Goal: Information Seeking & Learning: Find contact information

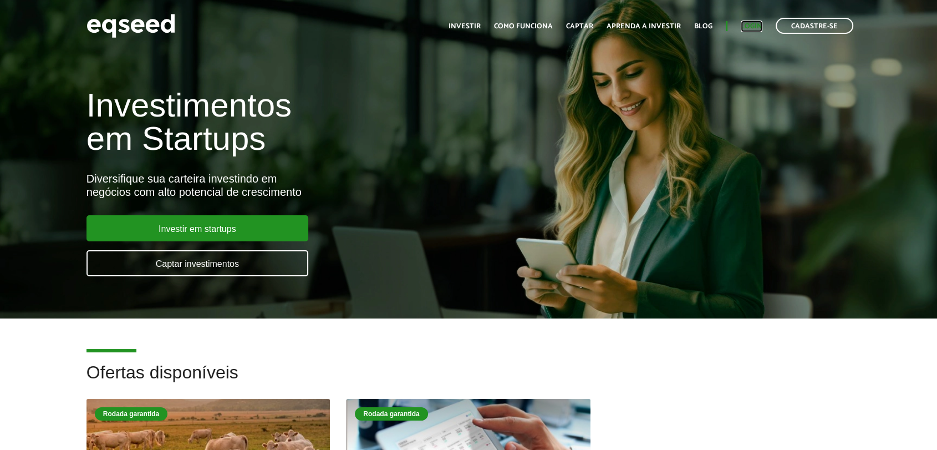
click at [759, 23] on link "Login" at bounding box center [752, 26] width 22 height 7
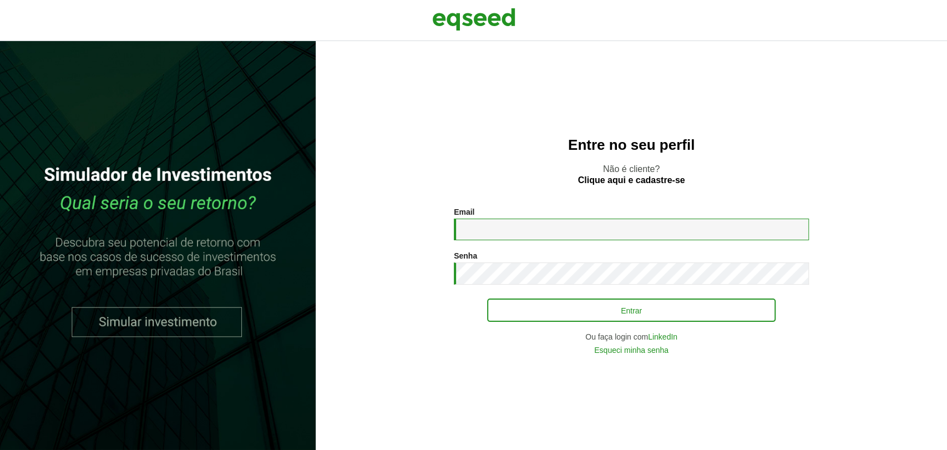
type input "**********"
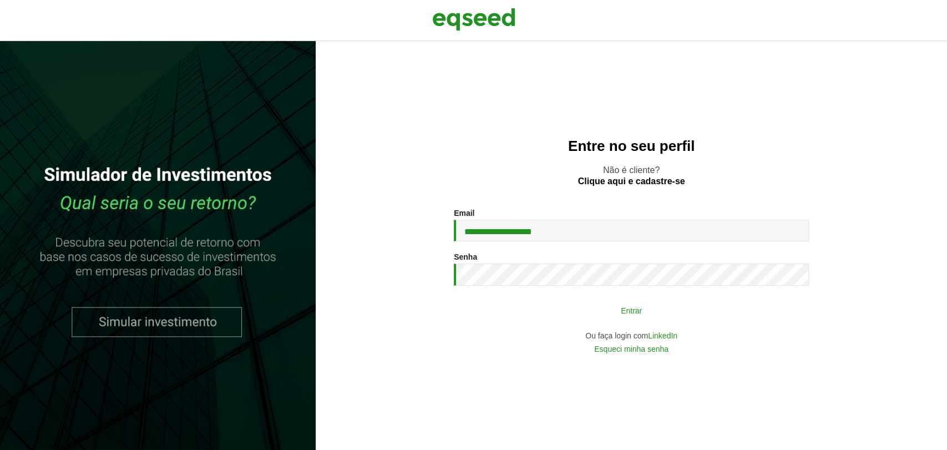
click at [506, 312] on button "Entrar" at bounding box center [631, 310] width 288 height 21
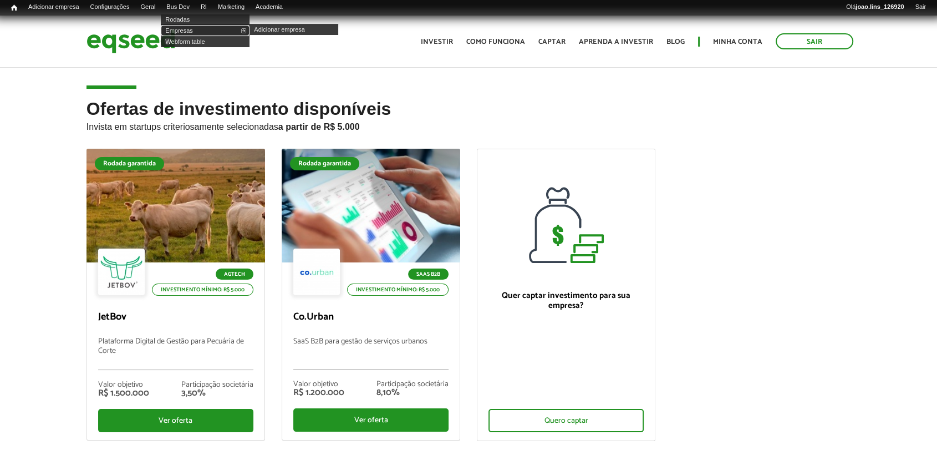
click at [189, 28] on link "Empresas" at bounding box center [205, 30] width 89 height 11
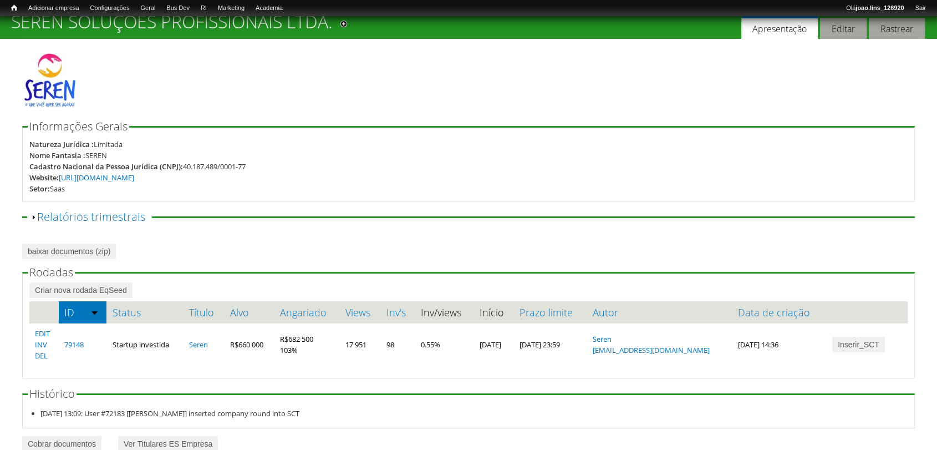
scroll to position [61, 0]
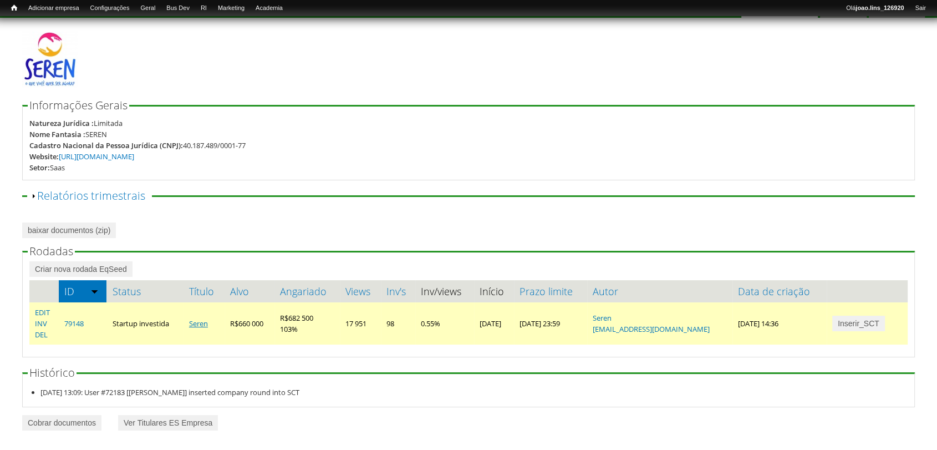
click at [204, 324] on link "Seren" at bounding box center [198, 323] width 19 height 10
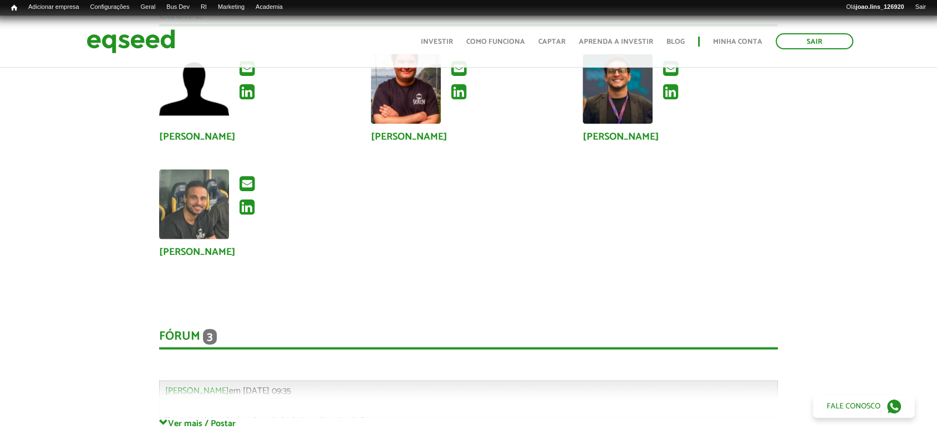
scroll to position [2403, 0]
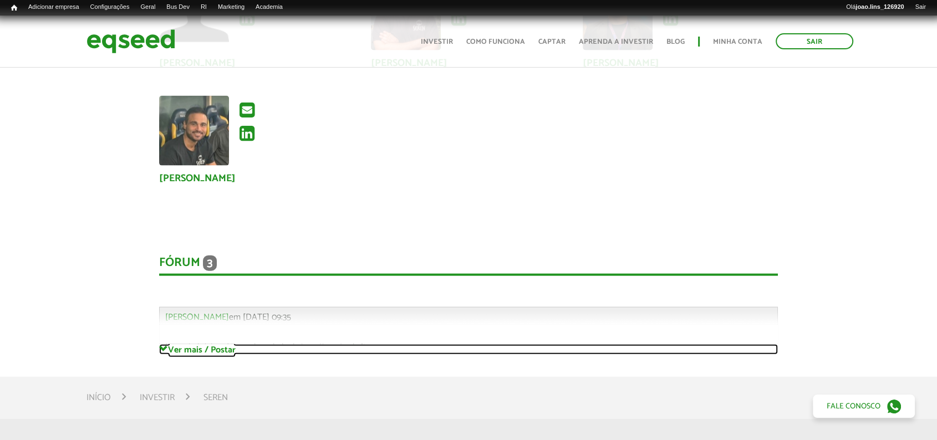
click at [173, 344] on link "Ver mais / Postar" at bounding box center [469, 349] width 620 height 11
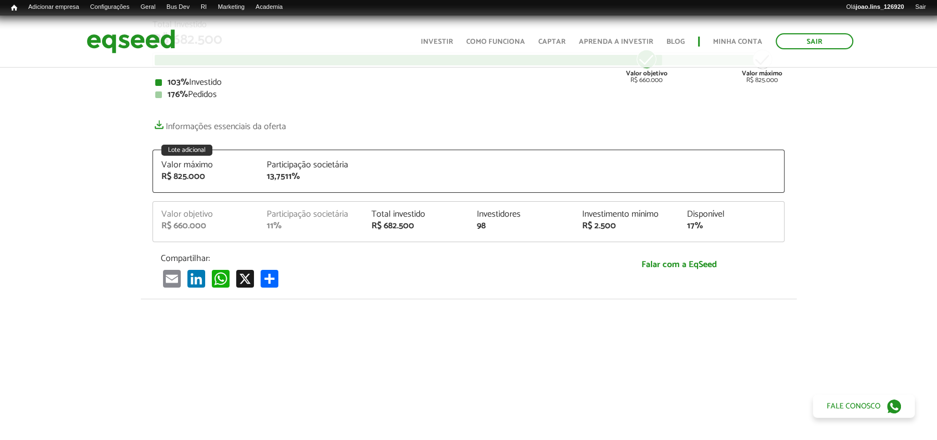
scroll to position [0, 0]
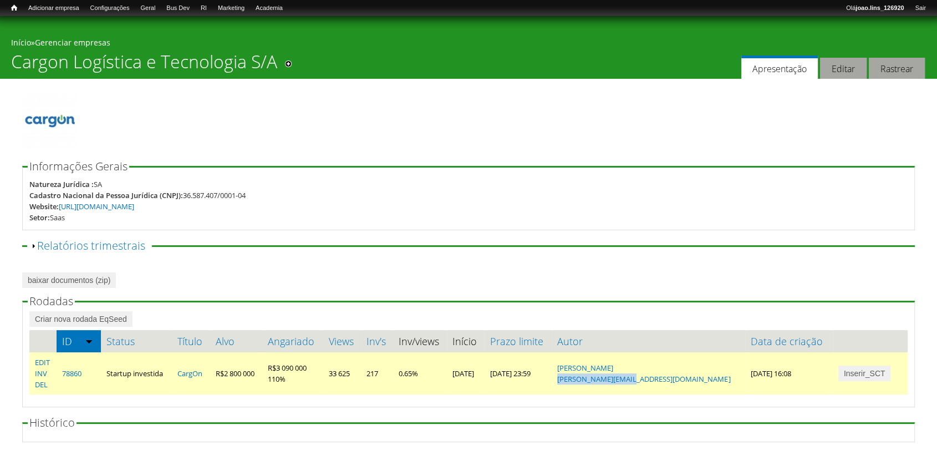
drag, startPoint x: 712, startPoint y: 378, endPoint x: 633, endPoint y: 384, distance: 79.0
click at [633, 384] on td "Denny Mews denny@cargon.com.br" at bounding box center [649, 373] width 194 height 42
copy link "denny@cargon.com.br"
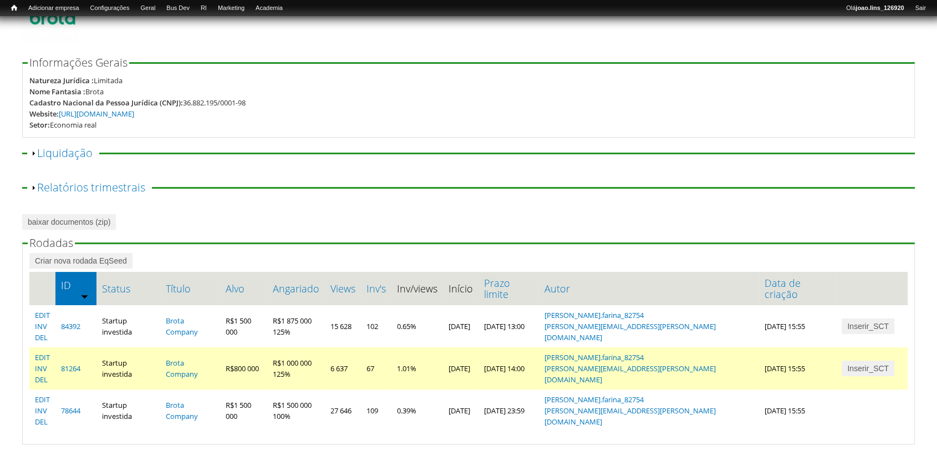
scroll to position [185, 0]
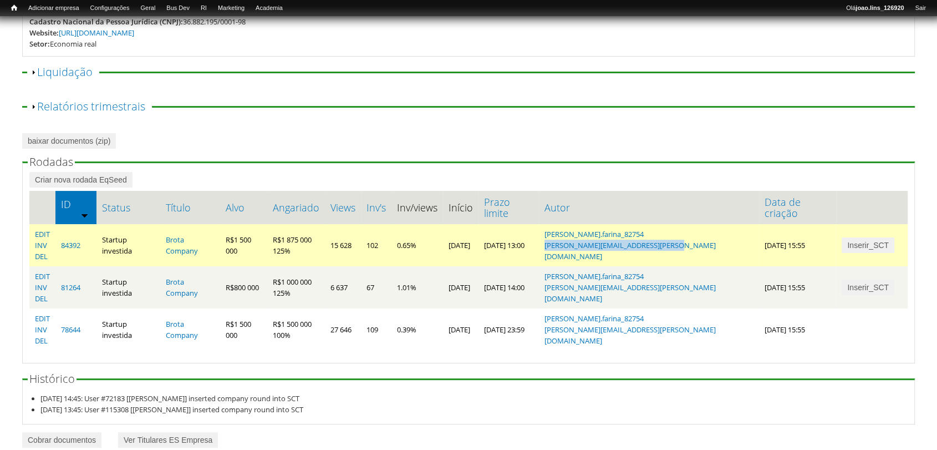
drag, startPoint x: 737, startPoint y: 240, endPoint x: 611, endPoint y: 247, distance: 126.1
click at [607, 245] on td "[PERSON_NAME].farina_82754 [PERSON_NAME][EMAIL_ADDRESS][PERSON_NAME][DOMAIN_NAM…" at bounding box center [649, 245] width 220 height 42
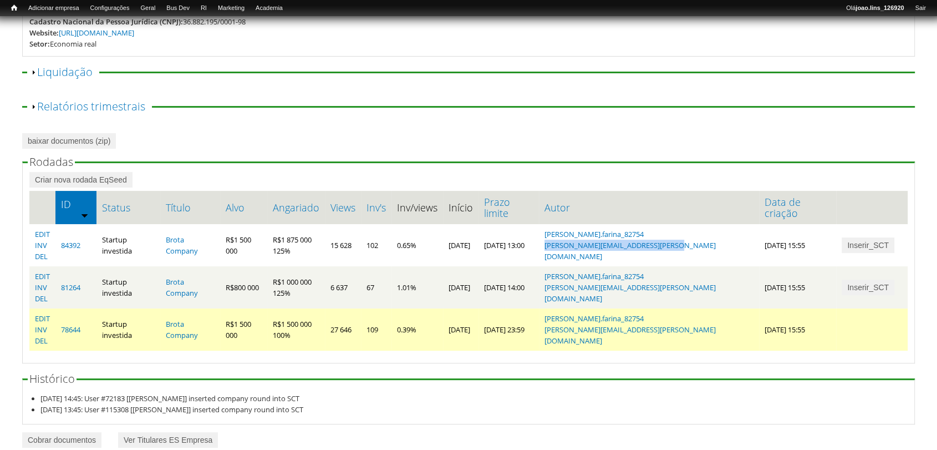
copy link "[PERSON_NAME][EMAIL_ADDRESS][PERSON_NAME][DOMAIN_NAME]"
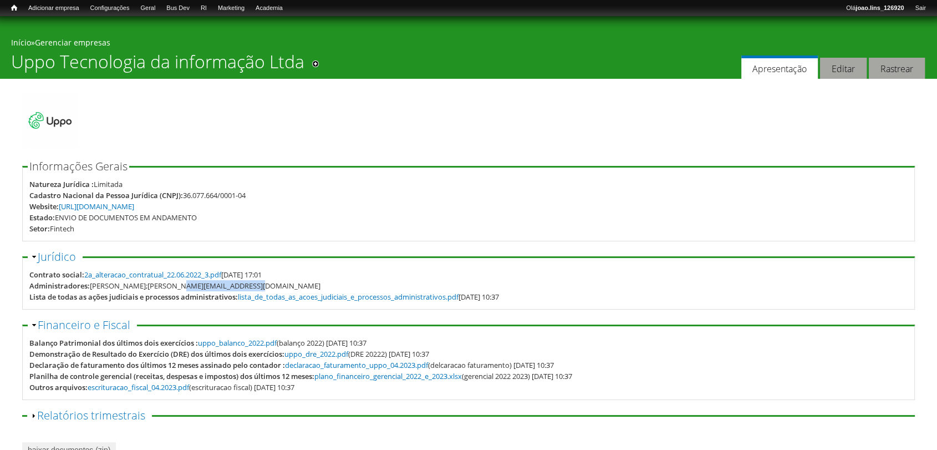
drag, startPoint x: 176, startPoint y: 285, endPoint x: 248, endPoint y: 281, distance: 72.2
click at [248, 281] on div "Administradores: VINICIUS VILLELA JORGE;vinicius@uppo.com.br" at bounding box center [468, 285] width 879 height 11
copy div "vinicius@uppo.com.br"
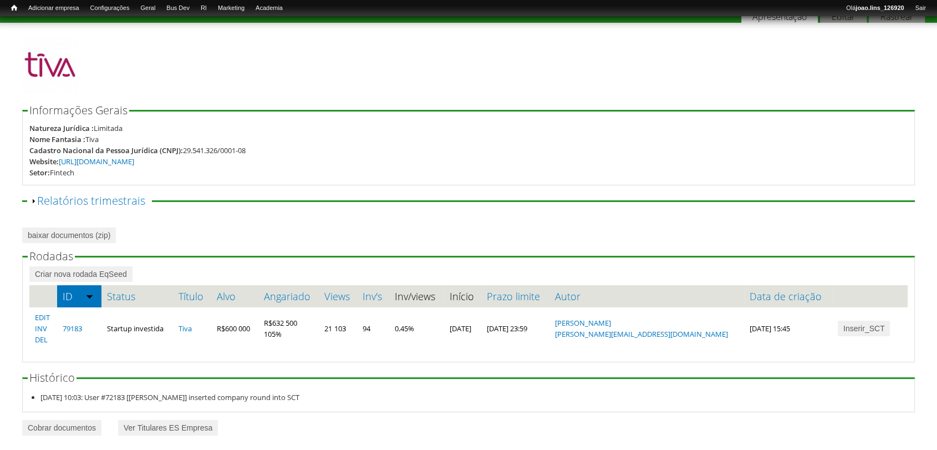
scroll to position [85, 0]
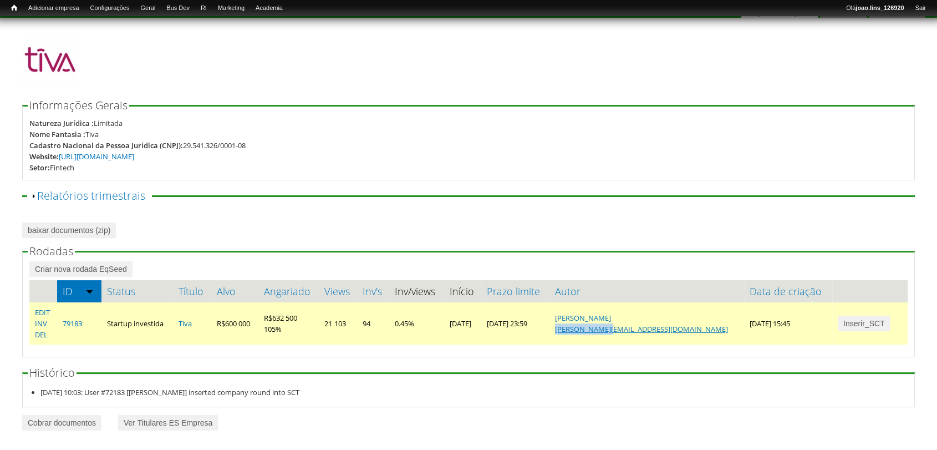
drag, startPoint x: 706, startPoint y: 330, endPoint x: 657, endPoint y: 333, distance: 48.9
click at [656, 333] on td "[PERSON_NAME] [PERSON_NAME][EMAIL_ADDRESS][DOMAIN_NAME]" at bounding box center [647, 323] width 195 height 42
copy link "[PERSON_NAME][EMAIL_ADDRESS][DOMAIN_NAME]"
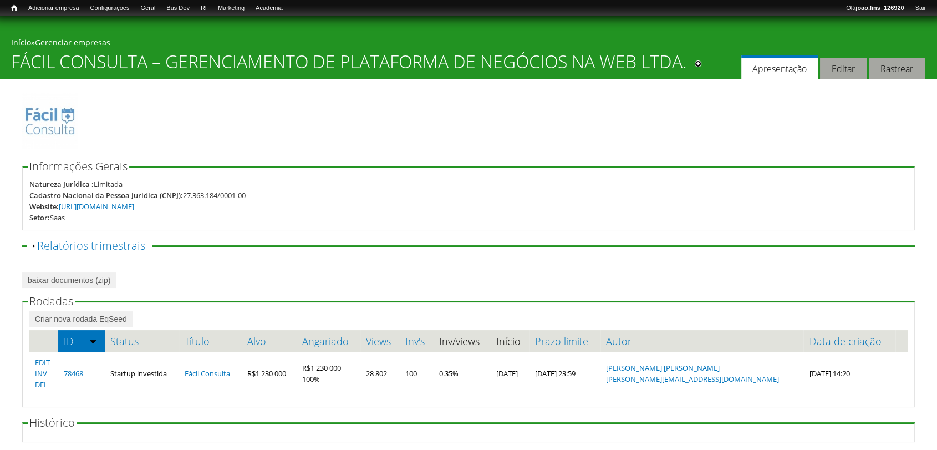
scroll to position [35, 0]
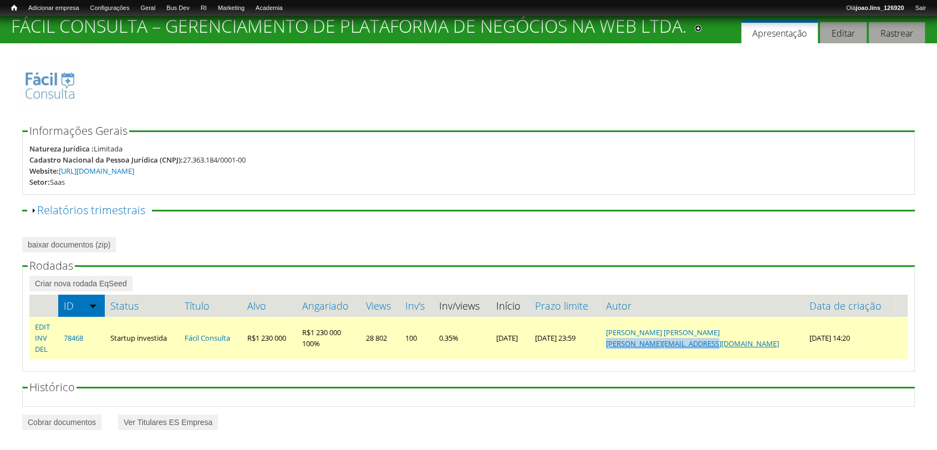
drag, startPoint x: 775, startPoint y: 344, endPoint x: 679, endPoint y: 347, distance: 96.0
click at [678, 347] on td "[PERSON_NAME] Martins [EMAIL_ADDRESS][DOMAIN_NAME]" at bounding box center [702, 338] width 203 height 42
copy link "[PERSON_NAME][EMAIL_ADDRESS][DOMAIN_NAME]"
